Goal: Task Accomplishment & Management: Manage account settings

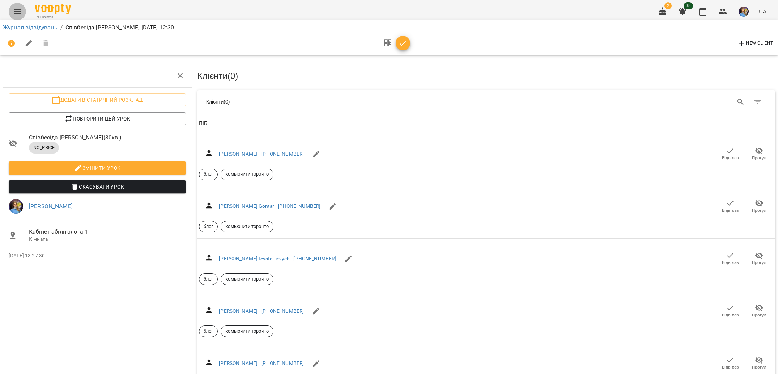
click at [15, 10] on icon "Menu" at bounding box center [17, 11] width 9 height 9
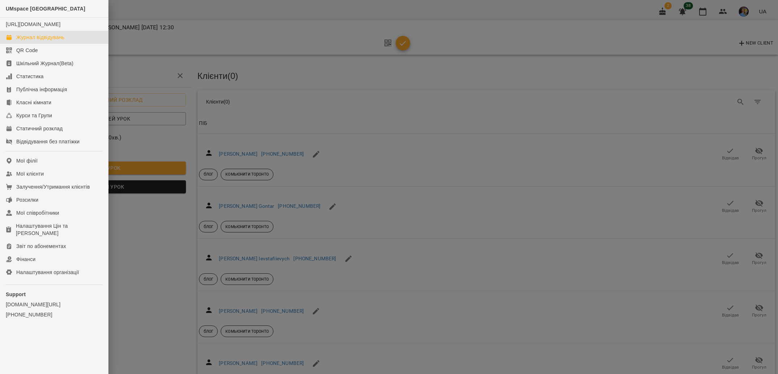
click at [33, 41] on div "Журнал відвідувань" at bounding box center [40, 37] width 48 height 7
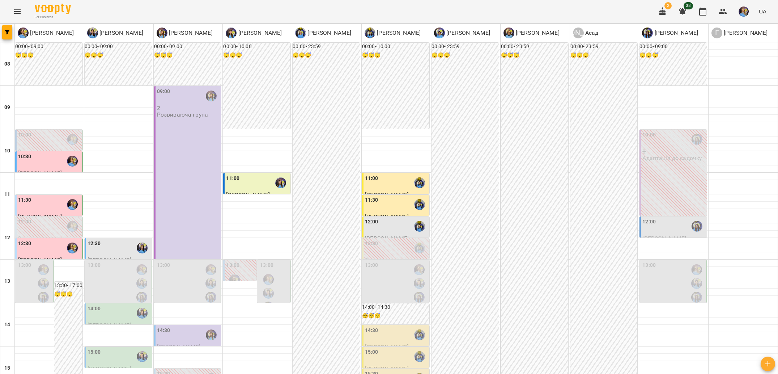
scroll to position [50, 0]
click at [54, 239] on div "12:30" at bounding box center [49, 247] width 63 height 17
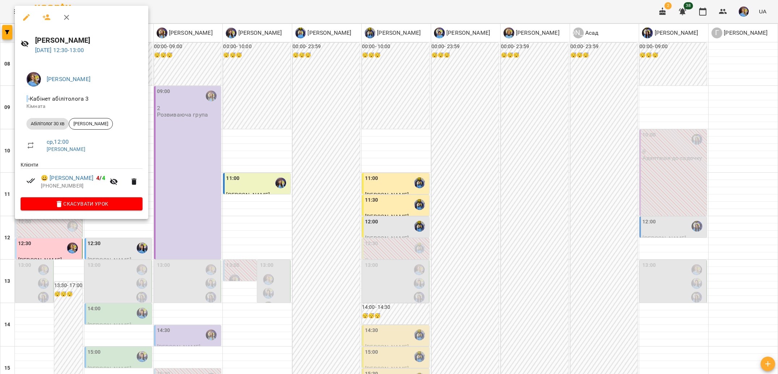
click at [78, 277] on div at bounding box center [389, 187] width 778 height 374
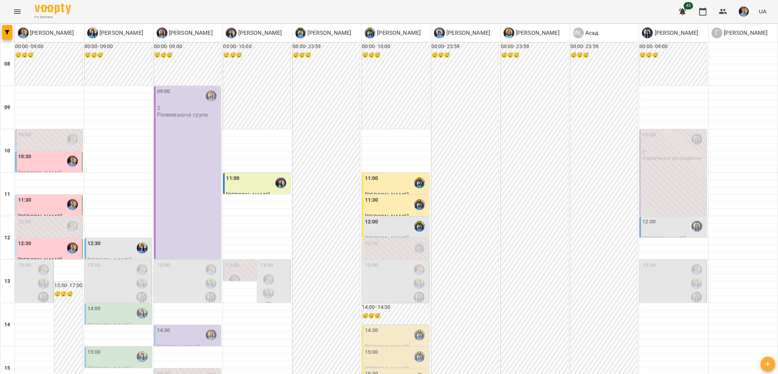
scroll to position [218, 0]
click at [21, 14] on button "Menu" at bounding box center [17, 11] width 17 height 17
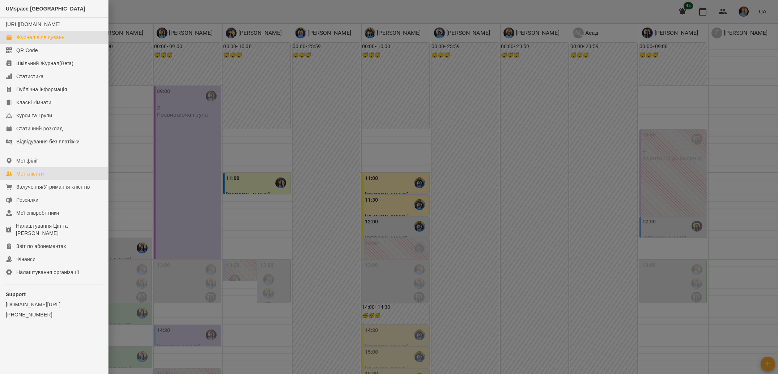
click at [48, 177] on link "Мої клієнти" at bounding box center [54, 173] width 108 height 13
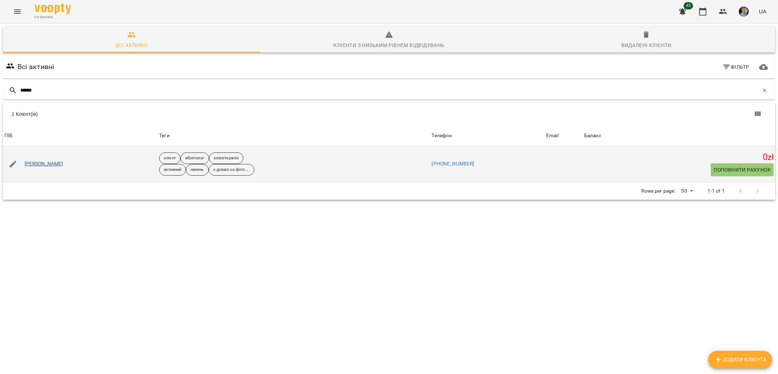
type input "******"
click at [46, 165] on link "[PERSON_NAME]" at bounding box center [44, 163] width 39 height 7
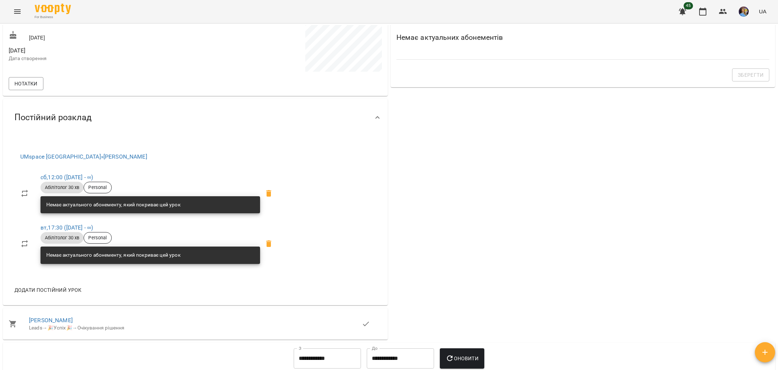
scroll to position [207, 0]
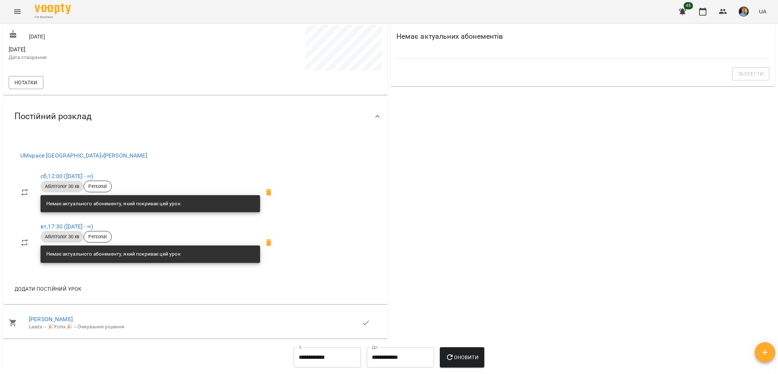
click at [377, 265] on div "UMspace Warszawa » Базілєва Катерина сб , 12:00 (25 лип - ∞) Абілітолог 30 хв P…" at bounding box center [195, 219] width 385 height 169
click at [13, 8] on icon "Menu" at bounding box center [17, 11] width 9 height 9
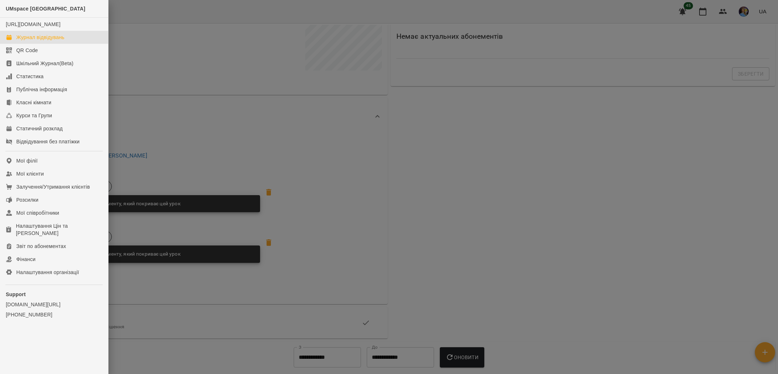
click at [92, 44] on link "Журнал відвідувань" at bounding box center [54, 37] width 108 height 13
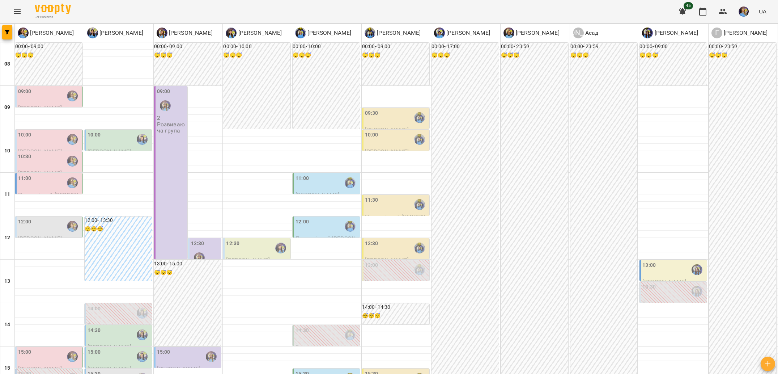
scroll to position [242, 0]
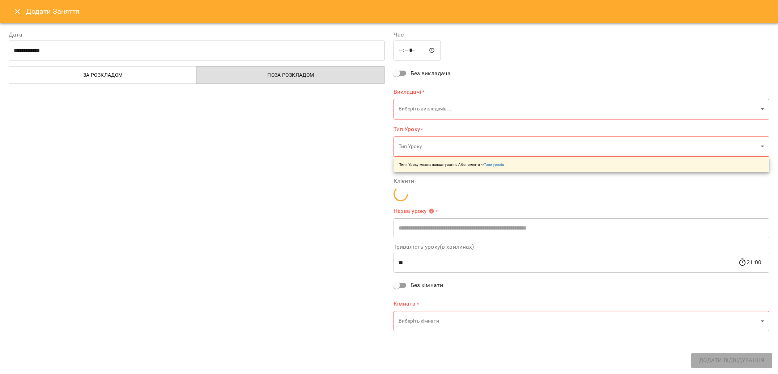
type input "**********"
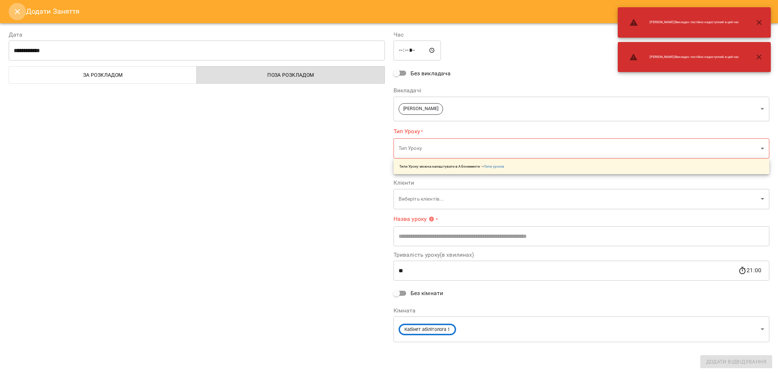
click at [19, 10] on icon "Close" at bounding box center [17, 11] width 9 height 9
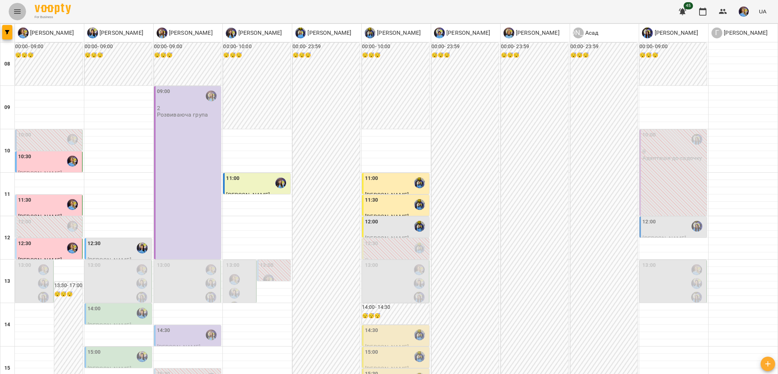
click at [20, 12] on icon "Menu" at bounding box center [17, 11] width 9 height 9
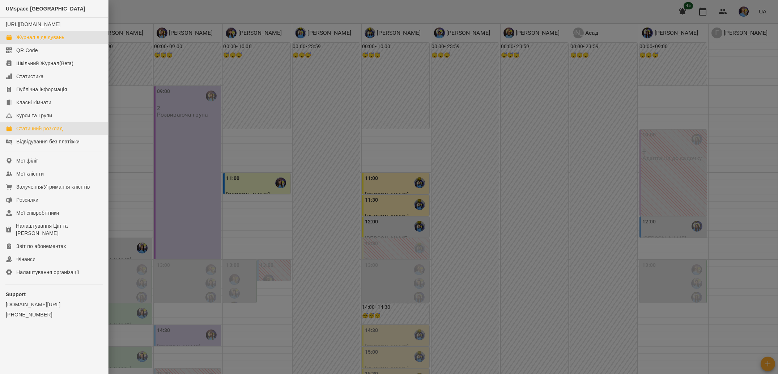
click at [61, 132] on div "Статичний розклад" at bounding box center [39, 128] width 46 height 7
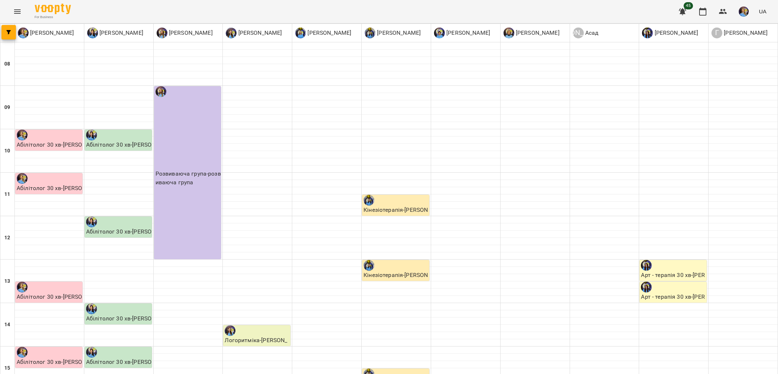
click at [6, 14] on div "For Business 45 UA" at bounding box center [389, 11] width 778 height 23
click at [17, 7] on icon "Menu" at bounding box center [17, 11] width 9 height 9
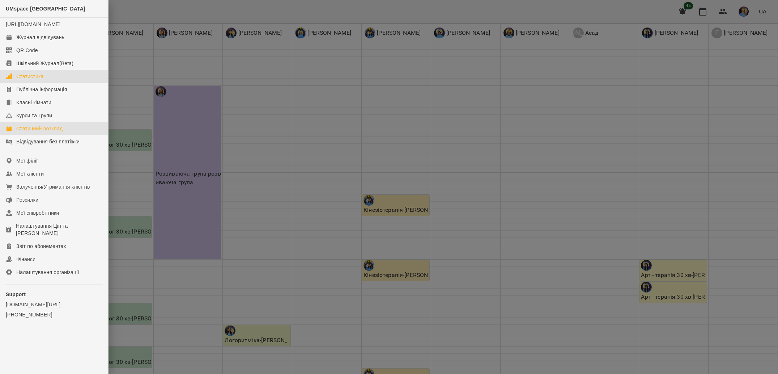
click at [48, 83] on link "Статистика" at bounding box center [54, 76] width 108 height 13
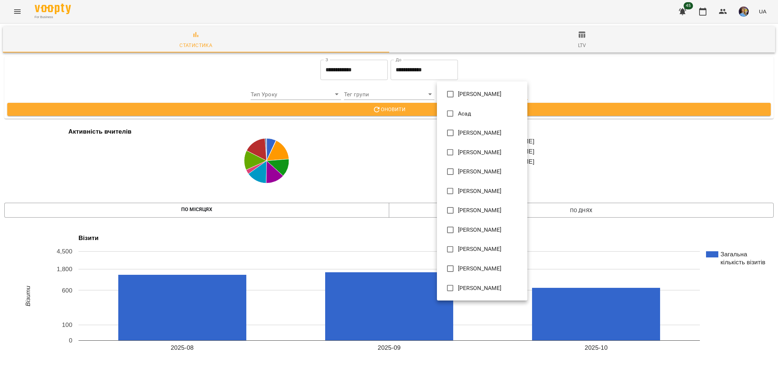
click at [387, 89] on div at bounding box center [389, 187] width 778 height 374
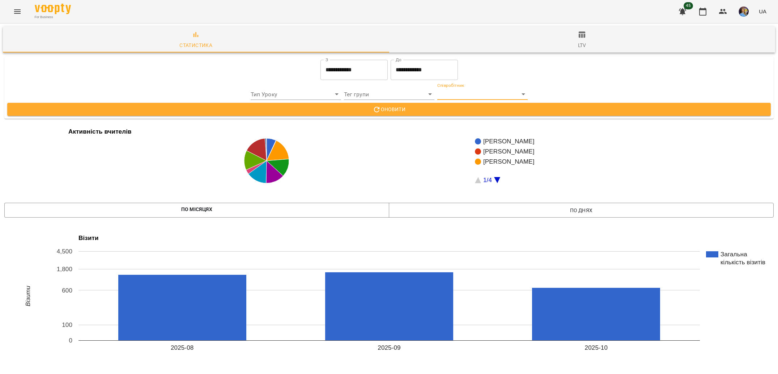
click at [349, 75] on input "**********" at bounding box center [354, 70] width 67 height 20
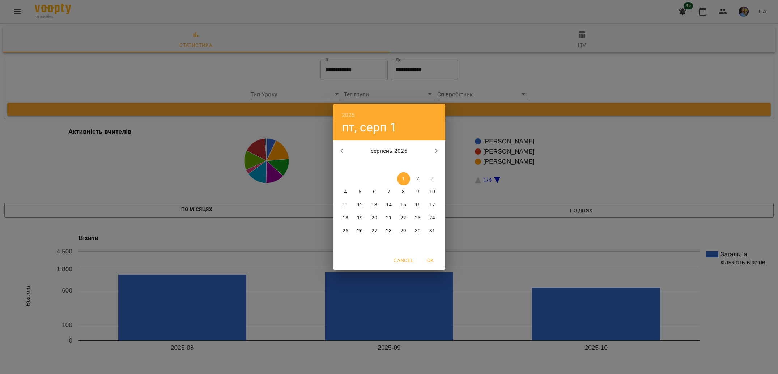
click at [434, 158] on button "button" at bounding box center [436, 150] width 17 height 17
click at [435, 156] on button "button" at bounding box center [436, 150] width 17 height 17
click at [435, 157] on button "button" at bounding box center [436, 150] width 17 height 17
click at [348, 152] on button "button" at bounding box center [341, 150] width 17 height 17
drag, startPoint x: 366, startPoint y: 190, endPoint x: 396, endPoint y: 84, distance: 110.2
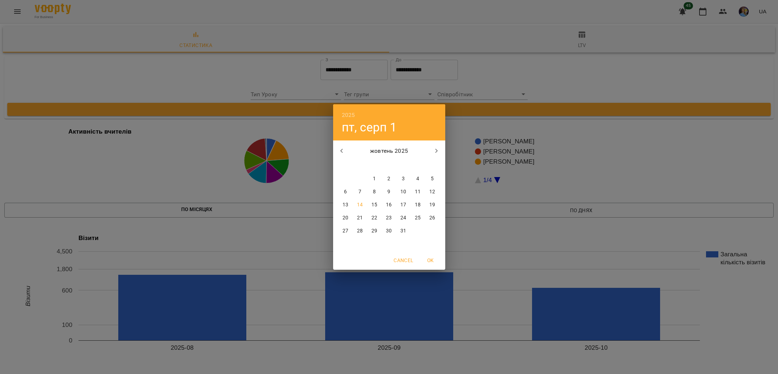
click at [366, 190] on span "7" at bounding box center [360, 191] width 13 height 7
type input "**********"
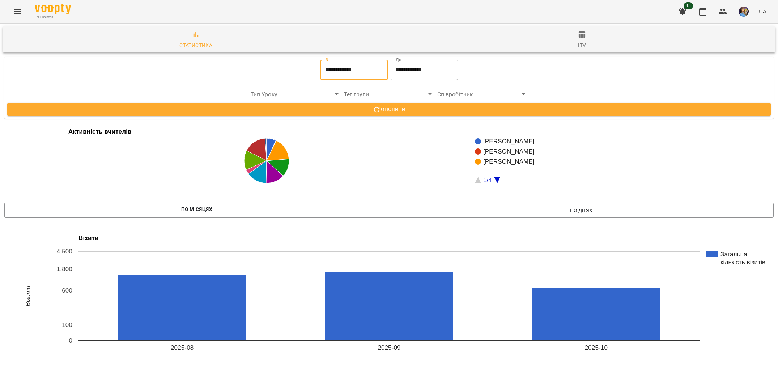
click at [402, 58] on div "**********" at bounding box center [424, 69] width 70 height 23
click at [409, 71] on input "**********" at bounding box center [424, 70] width 67 height 20
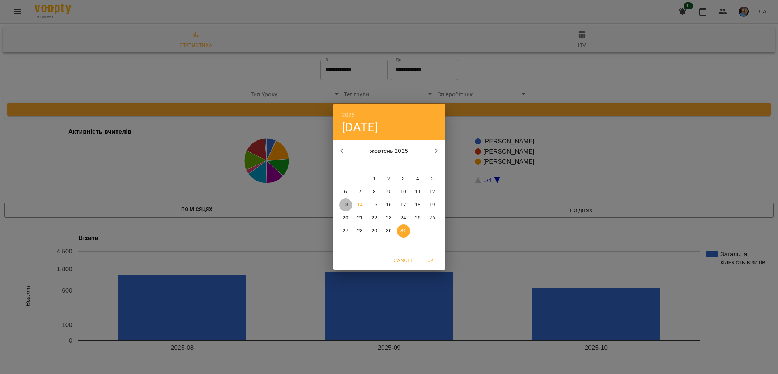
click at [351, 205] on span "13" at bounding box center [345, 204] width 13 height 7
type input "**********"
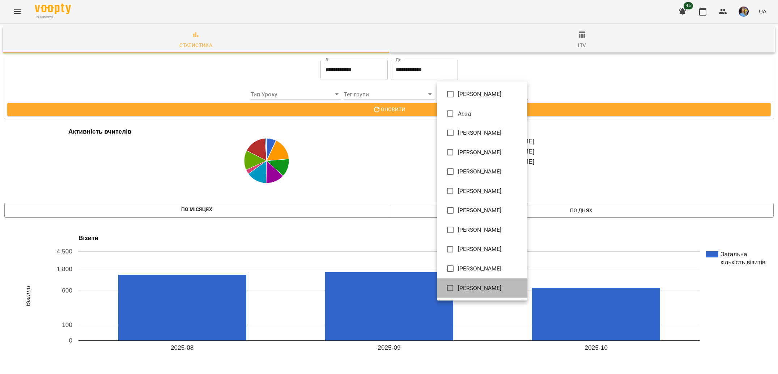
click at [488, 288] on span "[PERSON_NAME]" at bounding box center [480, 288] width 44 height 9
type input "**********"
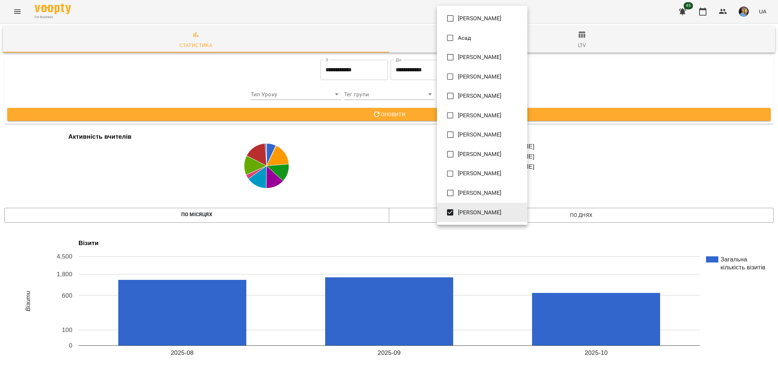
click at [386, 173] on div at bounding box center [389, 187] width 778 height 374
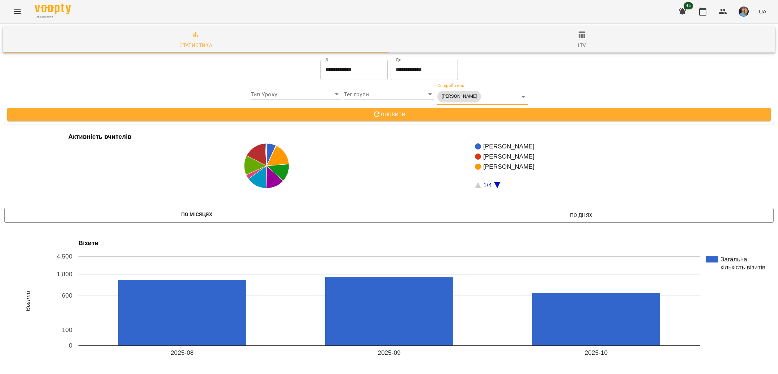
click at [370, 118] on span "Оновити" at bounding box center [389, 114] width 752 height 9
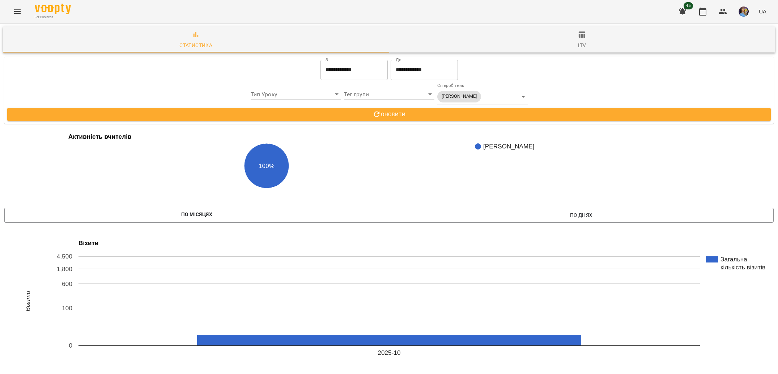
click at [473, 88] on div "**********" at bounding box center [482, 94] width 90 height 22
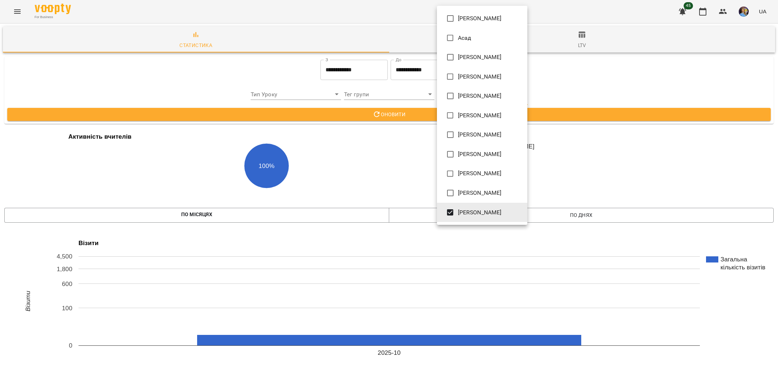
click at [463, 215] on span "[PERSON_NAME]" at bounding box center [480, 212] width 44 height 9
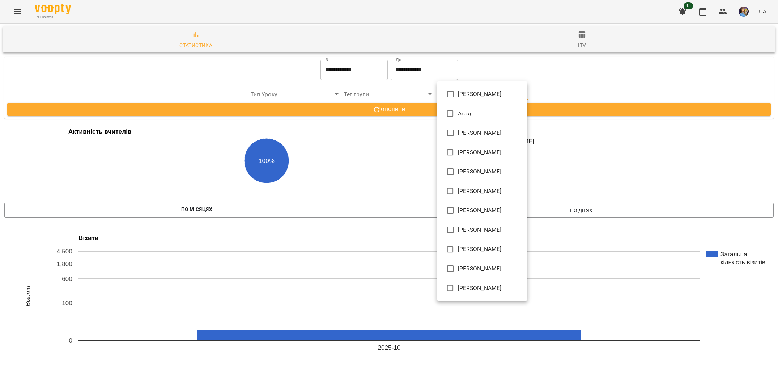
click at [499, 250] on span "[PERSON_NAME]" at bounding box center [480, 249] width 44 height 9
type input "**********"
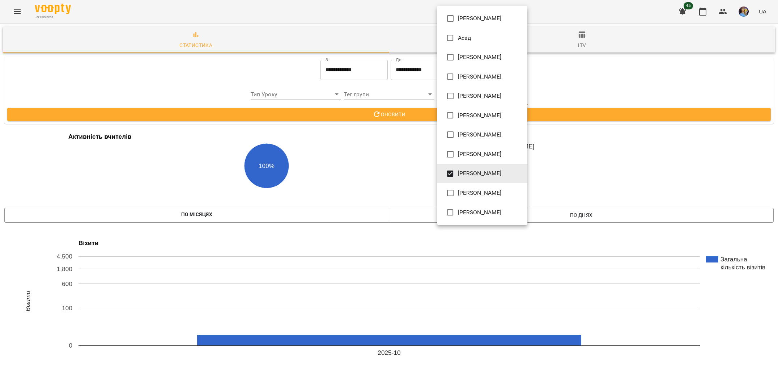
click at [343, 185] on div at bounding box center [389, 187] width 778 height 374
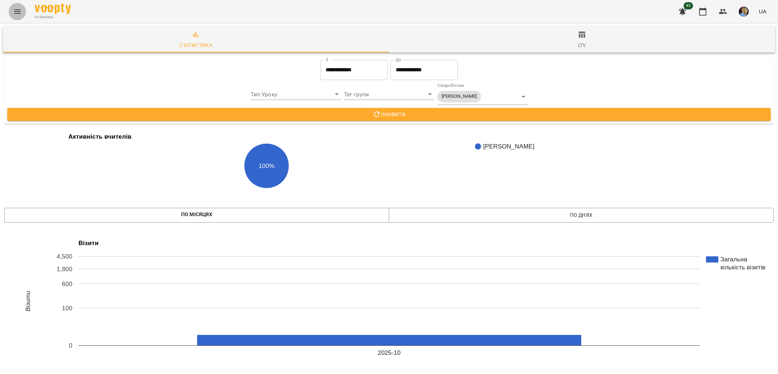
click at [15, 10] on icon "Menu" at bounding box center [17, 11] width 9 height 9
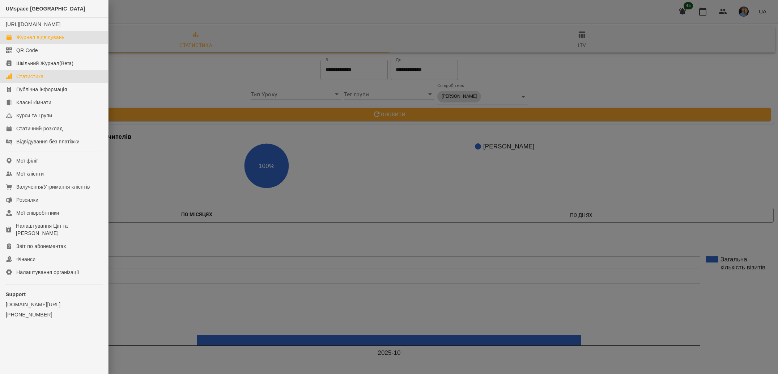
click at [72, 43] on link "Журнал відвідувань" at bounding box center [54, 37] width 108 height 13
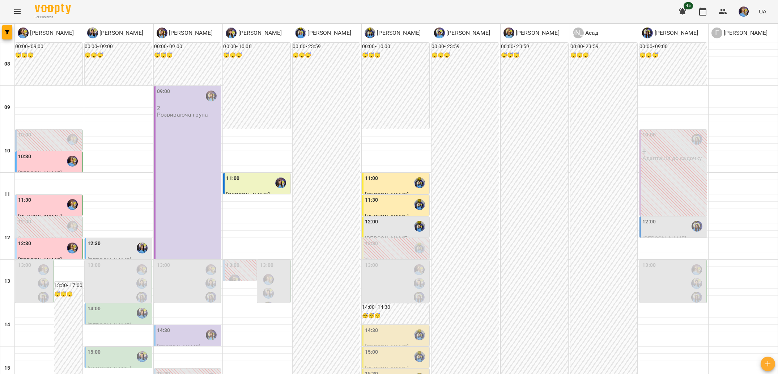
scroll to position [162, 0]
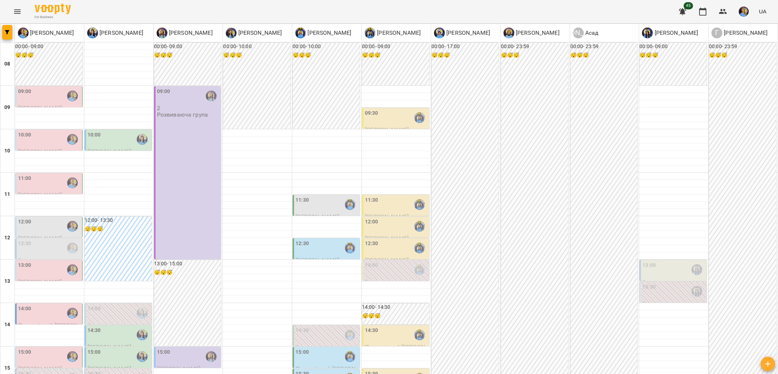
scroll to position [102, 0]
click at [58, 305] on div "14:00" at bounding box center [49, 313] width 63 height 17
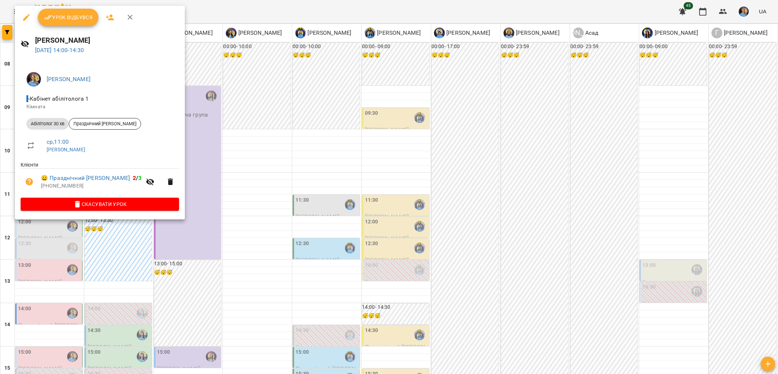
click at [169, 256] on div at bounding box center [389, 187] width 778 height 374
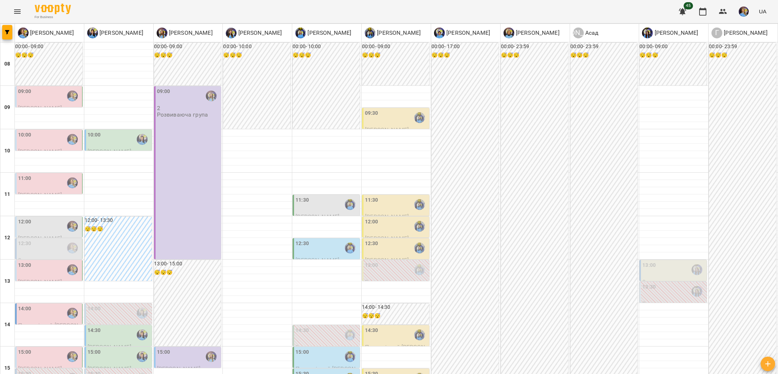
scroll to position [136, 0]
click at [46, 305] on div "14:00" at bounding box center [49, 313] width 63 height 17
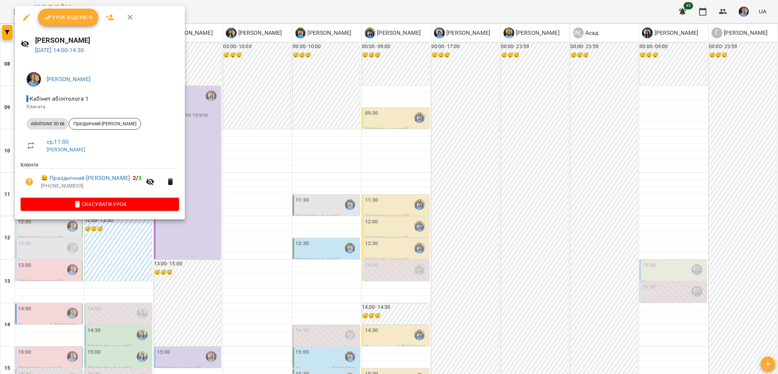
click at [85, 265] on div at bounding box center [389, 187] width 778 height 374
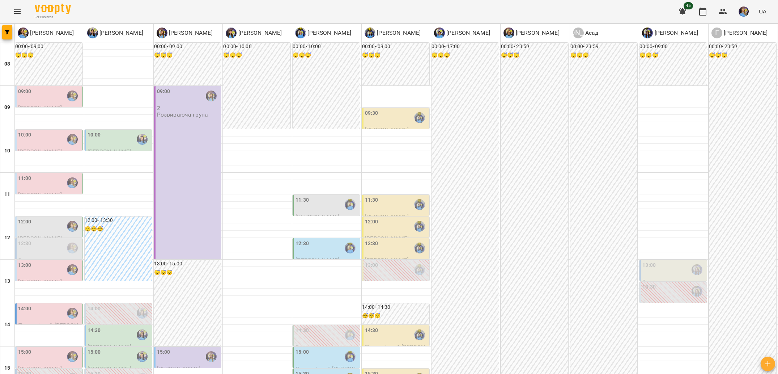
click at [56, 305] on div "14:00" at bounding box center [49, 313] width 63 height 17
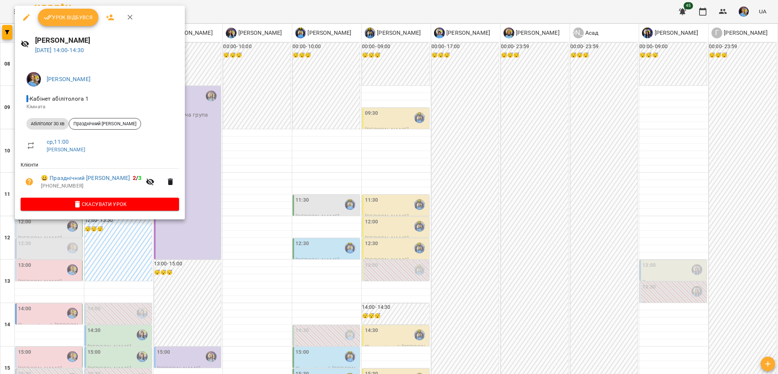
click at [118, 250] on div at bounding box center [389, 187] width 778 height 374
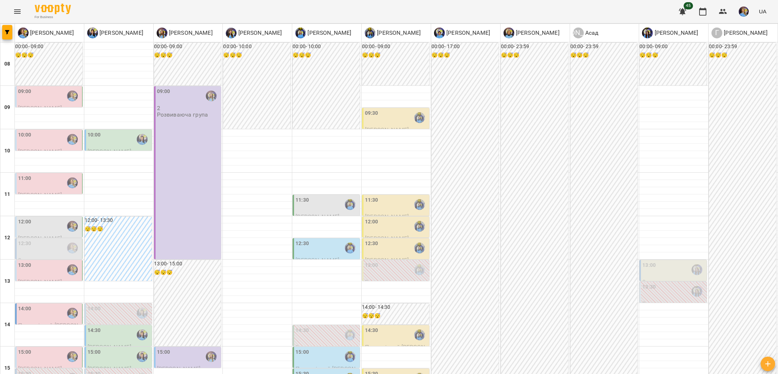
click at [61, 370] on div "15:30" at bounding box center [49, 378] width 63 height 17
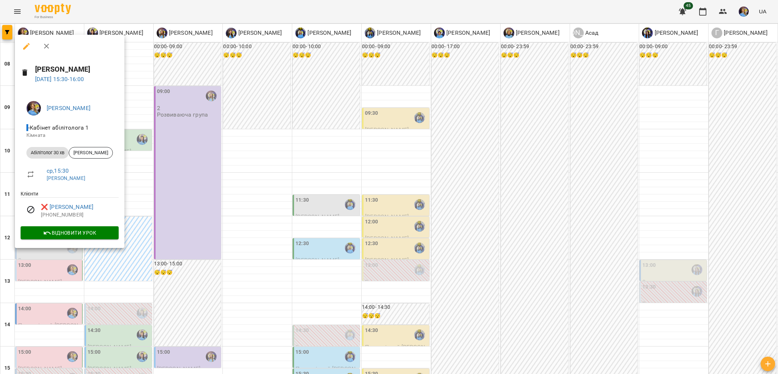
click at [87, 303] on div at bounding box center [389, 187] width 778 height 374
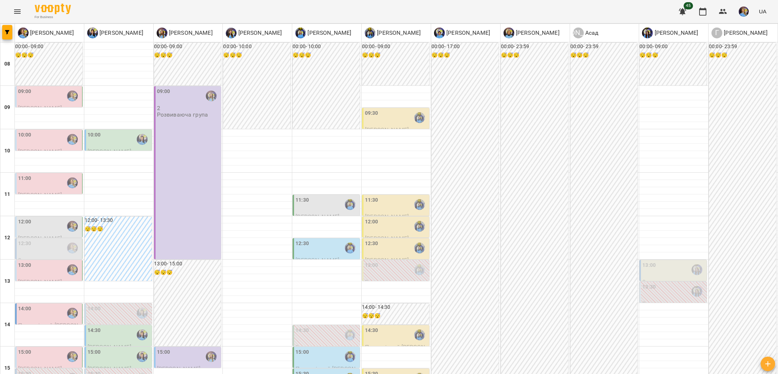
click at [37, 305] on div "14:00" at bounding box center [49, 313] width 63 height 17
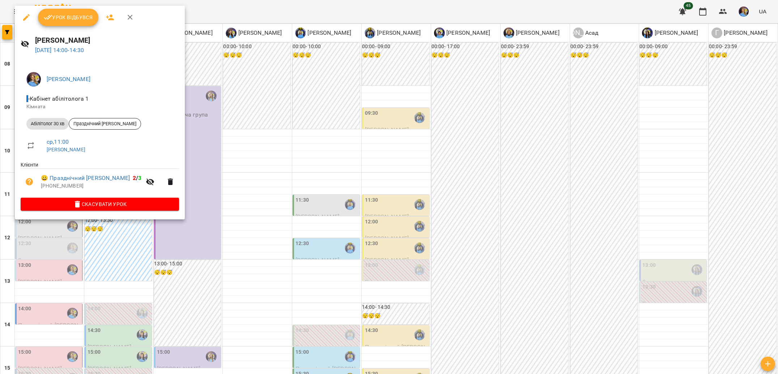
click at [180, 131] on div at bounding box center [389, 187] width 778 height 374
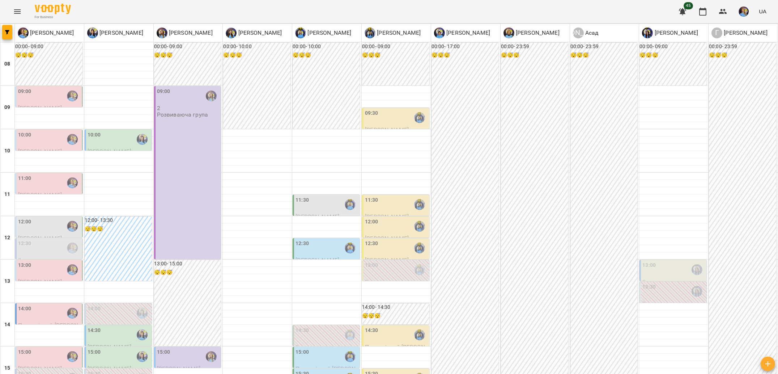
click at [52, 305] on div "14:00" at bounding box center [49, 313] width 63 height 17
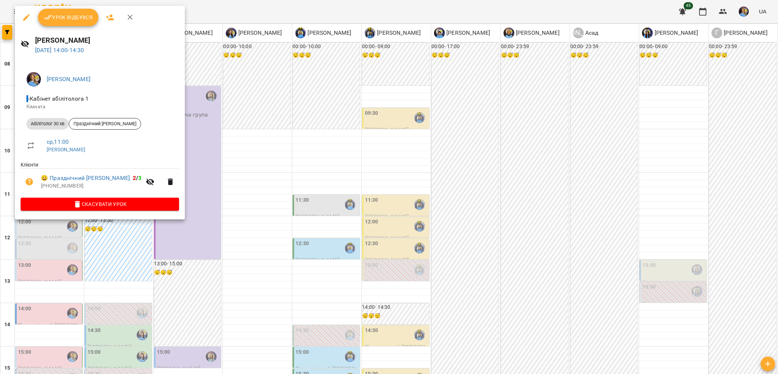
click at [126, 266] on div at bounding box center [389, 187] width 778 height 374
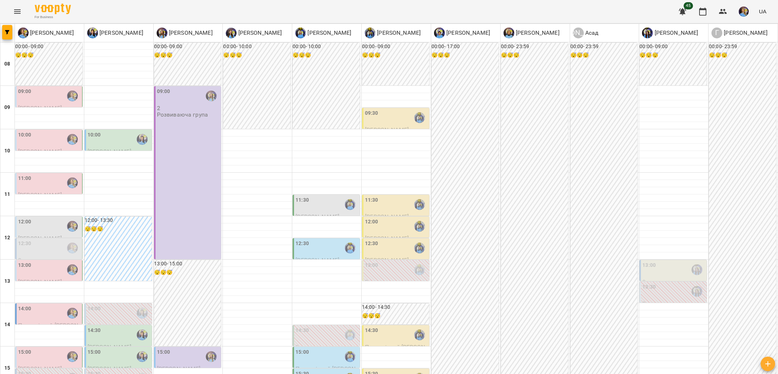
click at [369, 326] on div "14:30" at bounding box center [371, 334] width 13 height 17
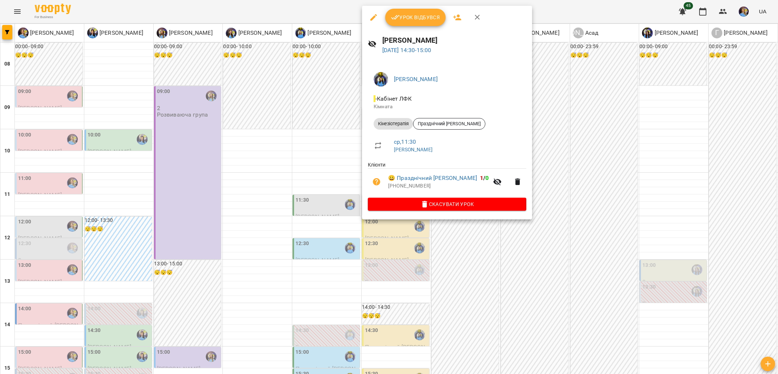
click at [332, 201] on div at bounding box center [389, 187] width 778 height 374
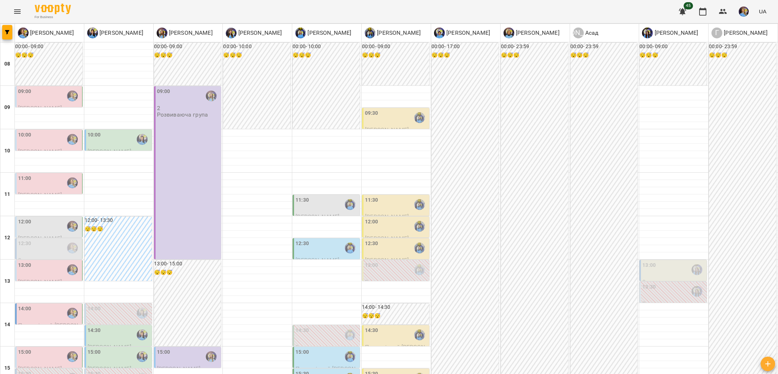
click at [296, 348] on div "15:00" at bounding box center [302, 356] width 13 height 17
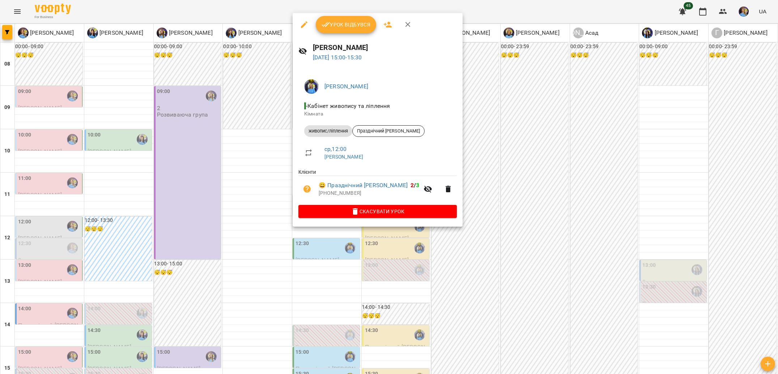
click at [261, 266] on div at bounding box center [389, 187] width 778 height 374
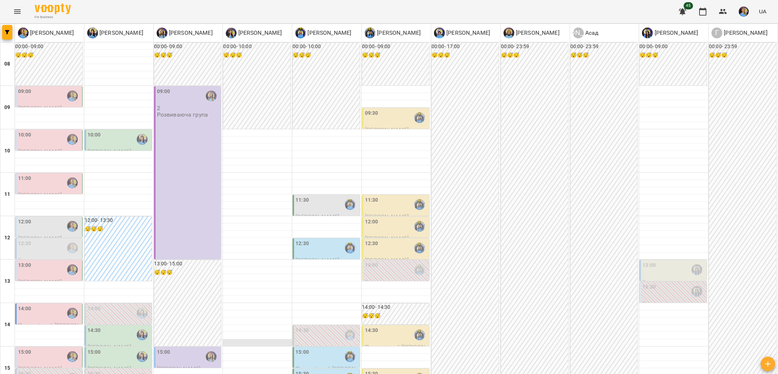
scroll to position [224, 0]
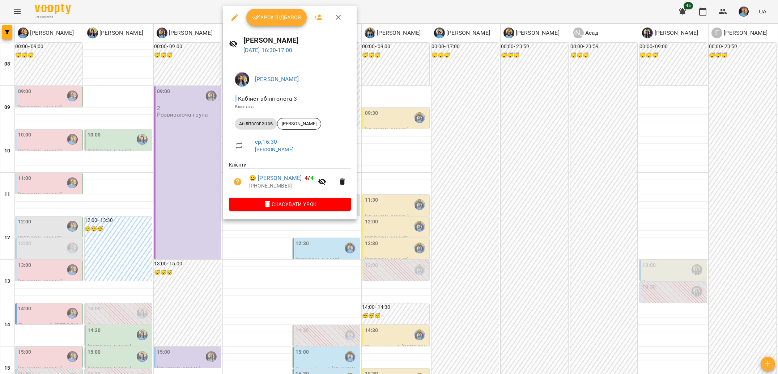
click at [182, 198] on div at bounding box center [389, 187] width 778 height 374
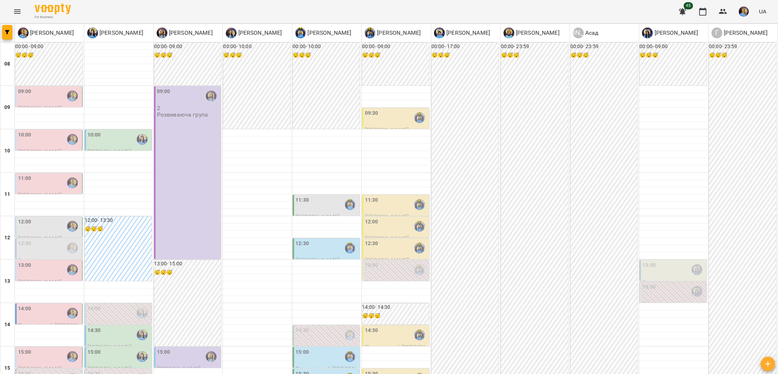
scroll to position [182, 0]
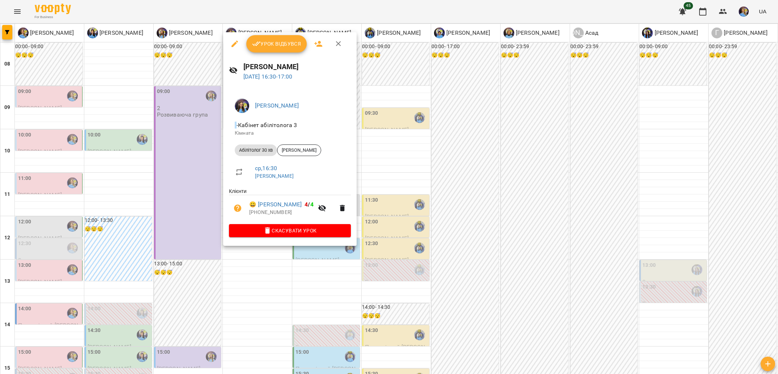
click at [493, 252] on div at bounding box center [389, 187] width 778 height 374
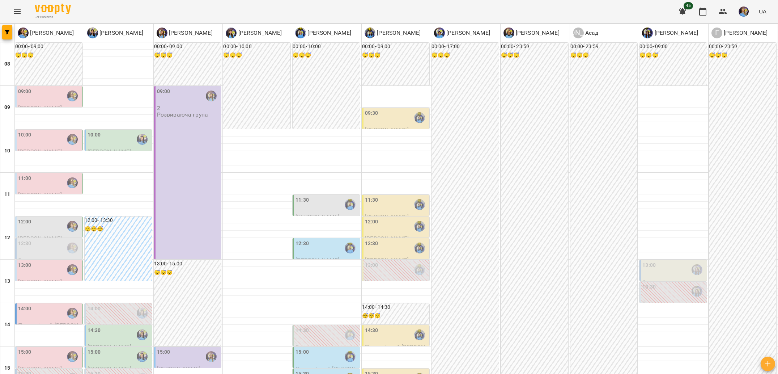
scroll to position [86, 0]
click at [25, 218] on label "12:00" at bounding box center [24, 222] width 13 height 8
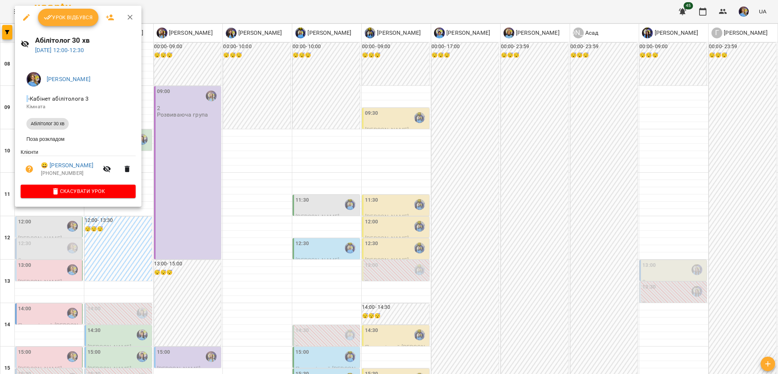
click at [114, 232] on div at bounding box center [389, 187] width 778 height 374
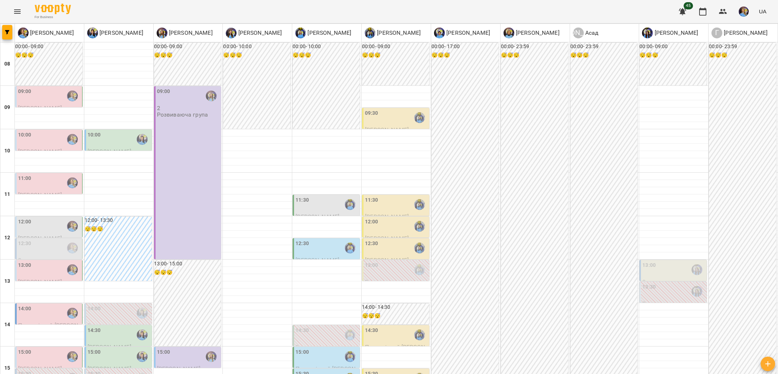
click at [42, 218] on div "12:00" at bounding box center [49, 226] width 63 height 17
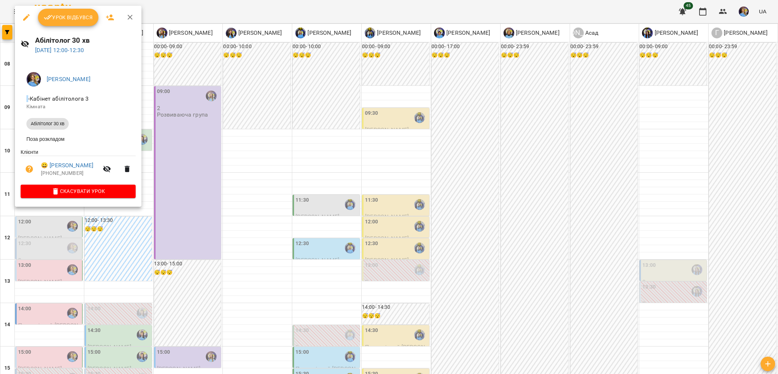
click at [109, 250] on div at bounding box center [389, 187] width 778 height 374
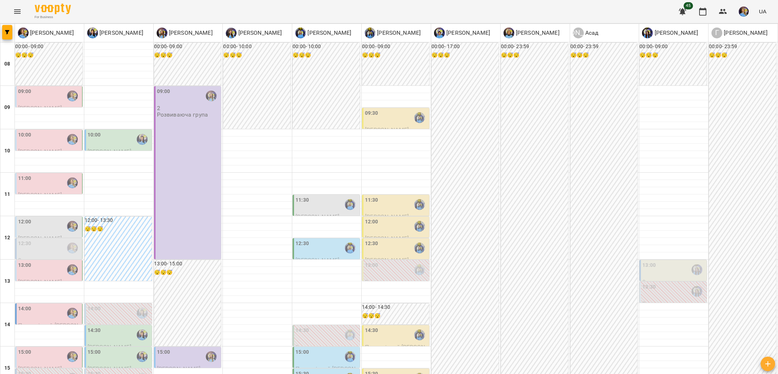
click at [385, 196] on div "11:30" at bounding box center [396, 204] width 63 height 17
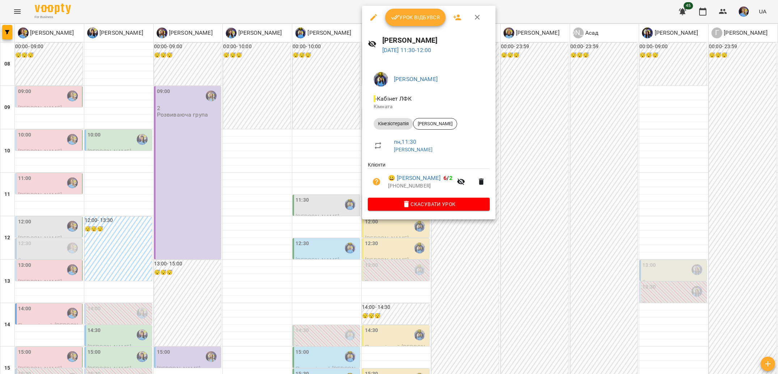
click at [242, 156] on div at bounding box center [389, 187] width 778 height 374
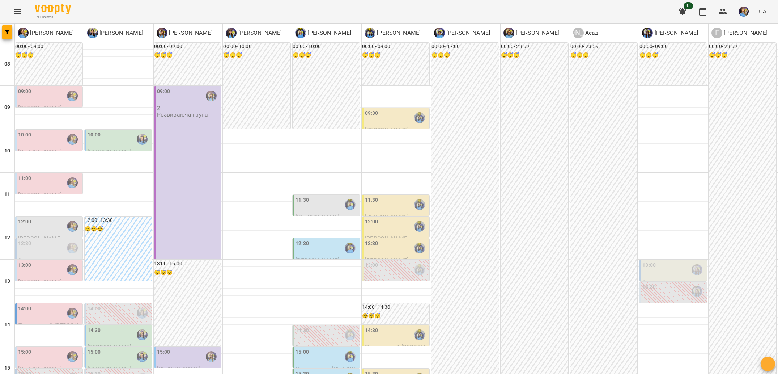
click at [383, 218] on div "12:00" at bounding box center [396, 226] width 63 height 17
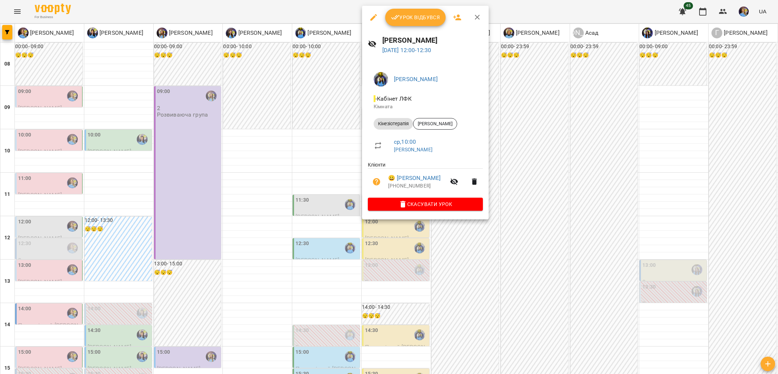
click at [317, 144] on div at bounding box center [389, 187] width 778 height 374
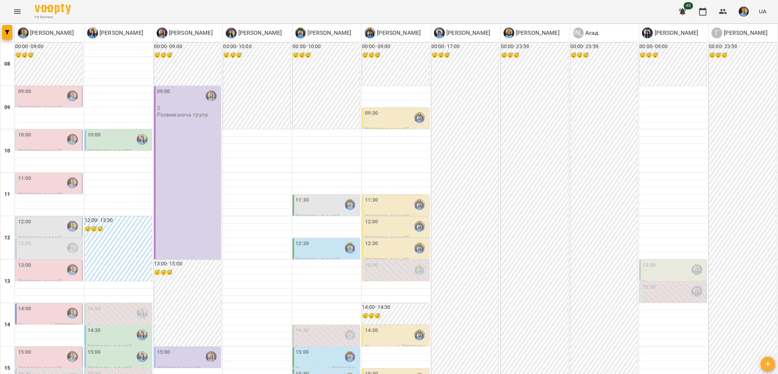
click at [366, 239] on div "12:30" at bounding box center [371, 247] width 13 height 17
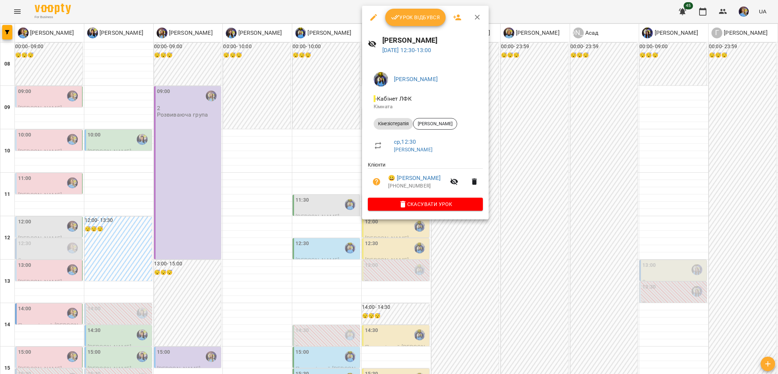
click at [316, 174] on div at bounding box center [389, 187] width 778 height 374
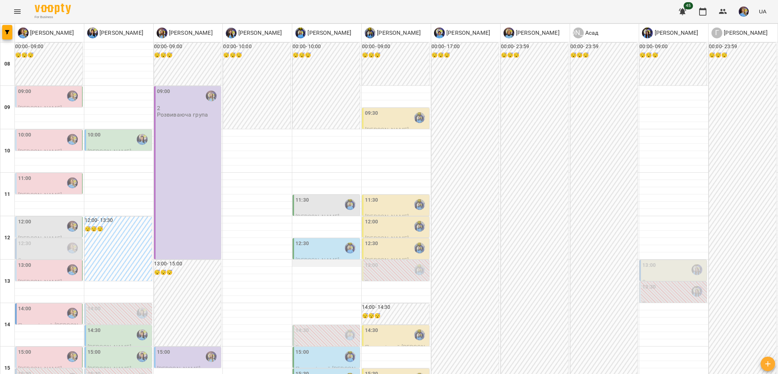
scroll to position [43, 0]
click at [321, 239] on div "12:30" at bounding box center [327, 247] width 63 height 17
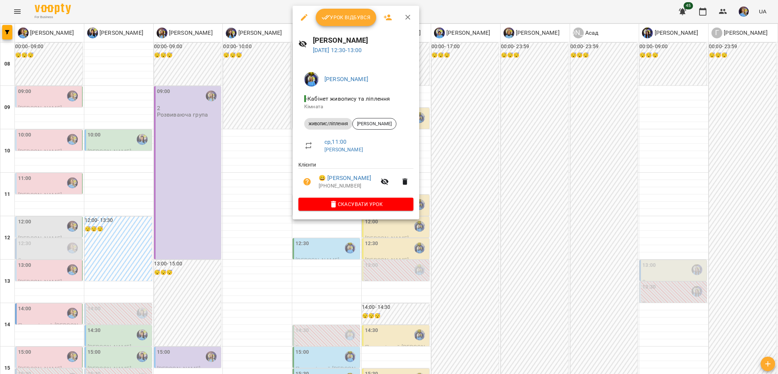
click at [226, 180] on div at bounding box center [389, 187] width 778 height 374
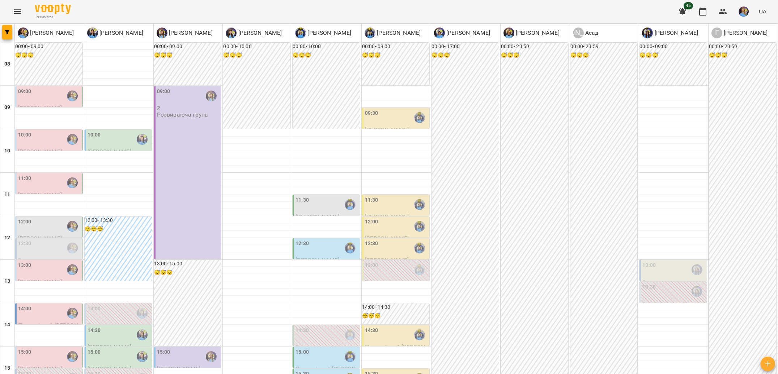
click at [326, 196] on div "11:30" at bounding box center [327, 204] width 63 height 17
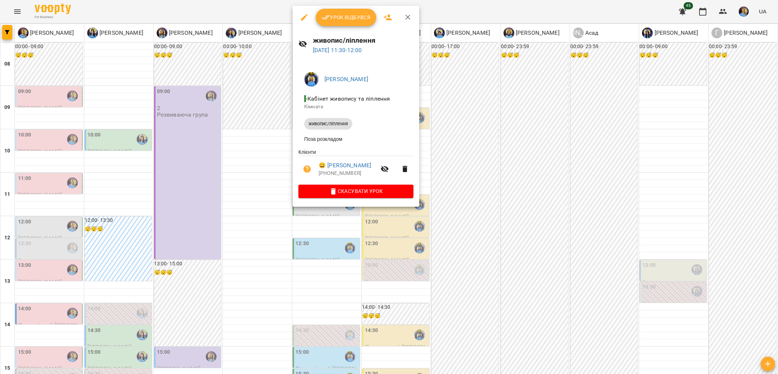
click at [248, 159] on div at bounding box center [389, 187] width 778 height 374
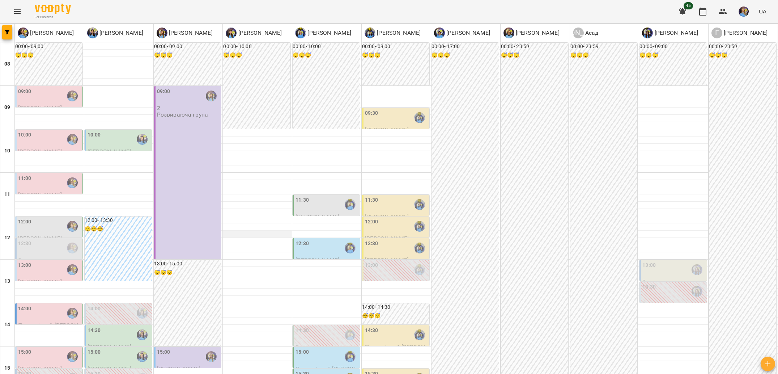
scroll to position [61, 0]
click at [45, 218] on div "12:00" at bounding box center [49, 226] width 63 height 17
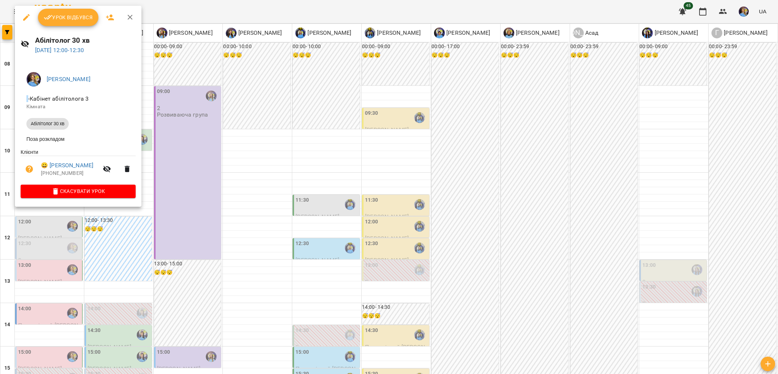
click at [198, 211] on div at bounding box center [389, 187] width 778 height 374
